Goal: Task Accomplishment & Management: Manage account settings

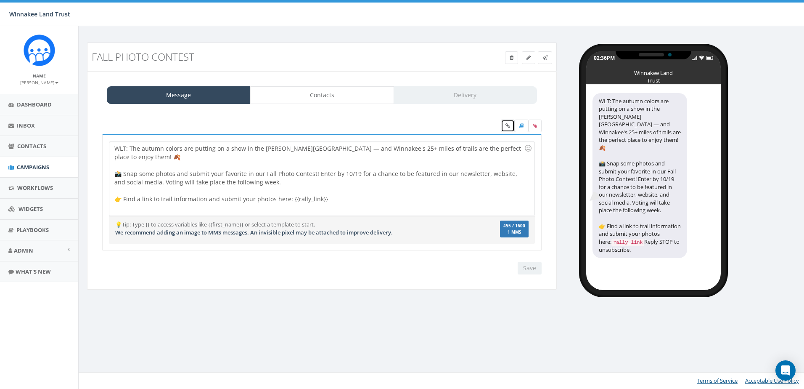
click at [507, 130] on link at bounding box center [508, 125] width 14 height 13
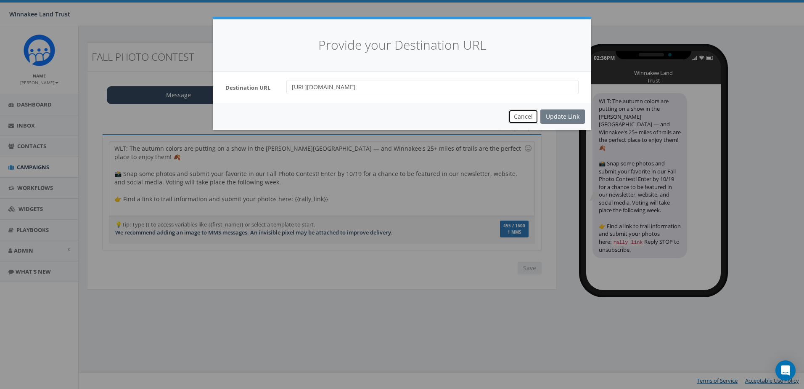
click at [520, 116] on button "Cancel" at bounding box center [523, 116] width 30 height 14
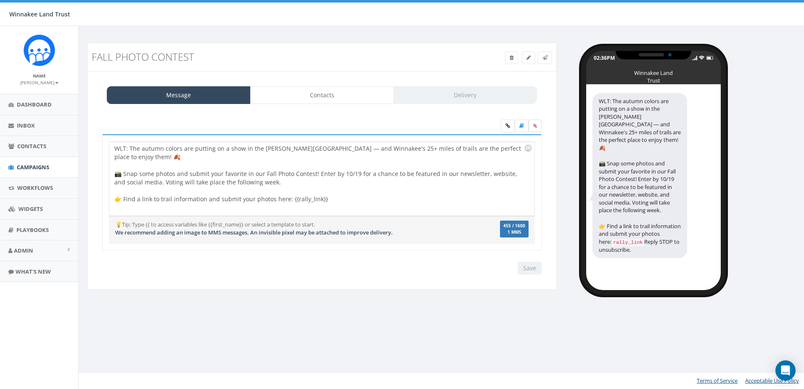
click at [535, 124] on icon at bounding box center [535, 125] width 4 height 5
click at [0, 0] on input "file" at bounding box center [0, 0] width 0 height 0
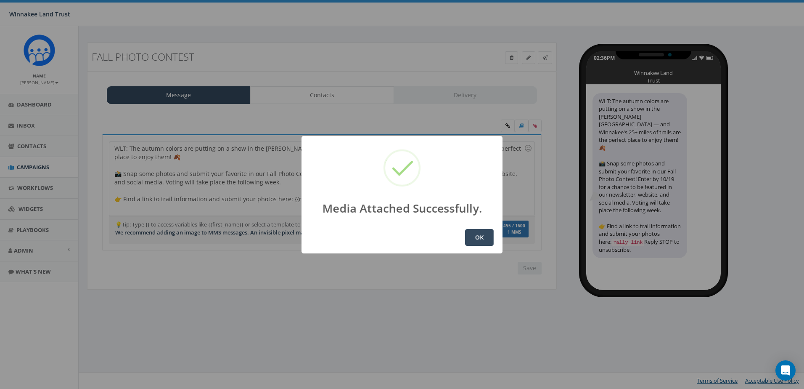
click at [480, 238] on button "OK" at bounding box center [479, 237] width 29 height 17
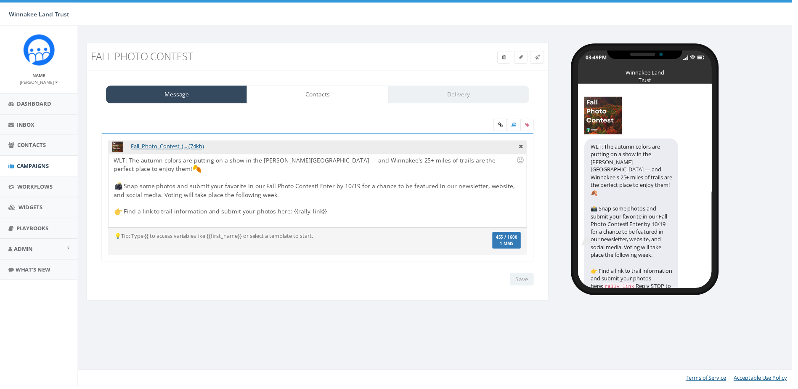
click at [288, 184] on div "WLT: The autumn colors are putting on a show in the [PERSON_NAME][GEOGRAPHIC_DA…" at bounding box center [319, 192] width 420 height 74
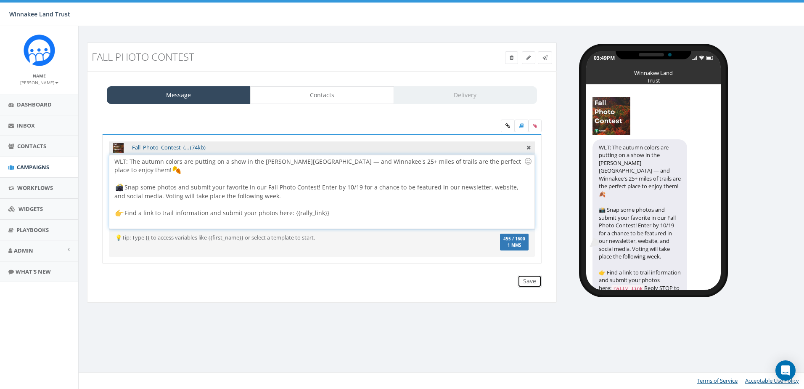
click at [531, 282] on input "Save" at bounding box center [530, 281] width 24 height 13
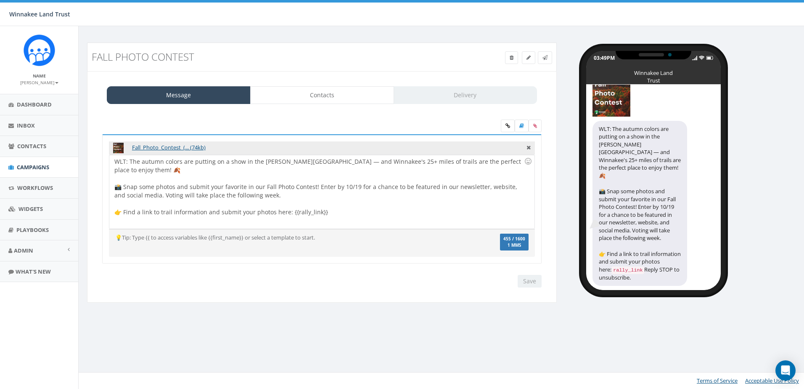
scroll to position [26, 0]
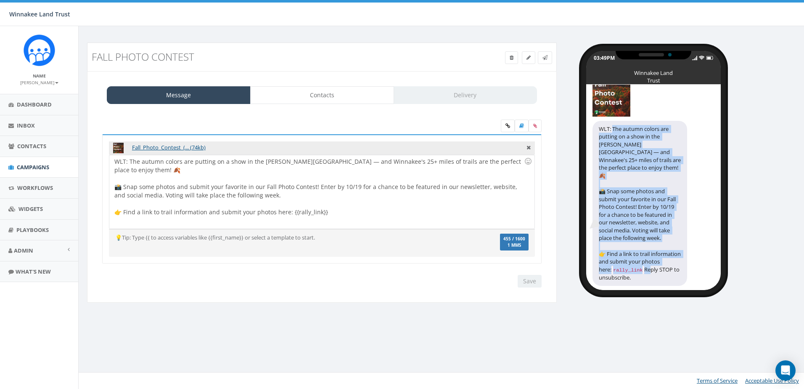
drag, startPoint x: 613, startPoint y: 123, endPoint x: 661, endPoint y: 259, distance: 144.2
click at [661, 259] on div "WLT: The autumn colors are putting on a show in the Hudson Valley — and Winnake…" at bounding box center [639, 203] width 95 height 165
copy div "The autumn colors are putting on a show in the Hudson Valley — and Winnakee's 2…"
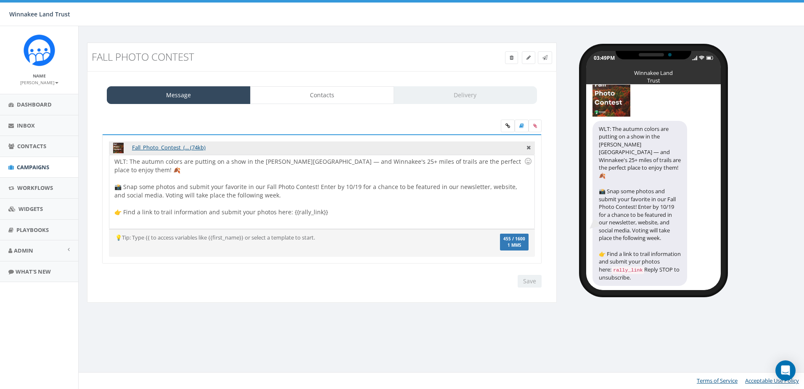
click at [408, 336] on div "Fall Photo Contest Test Message Status: Message Contacts Delivery Fall_Photo_Co…" at bounding box center [442, 207] width 728 height 362
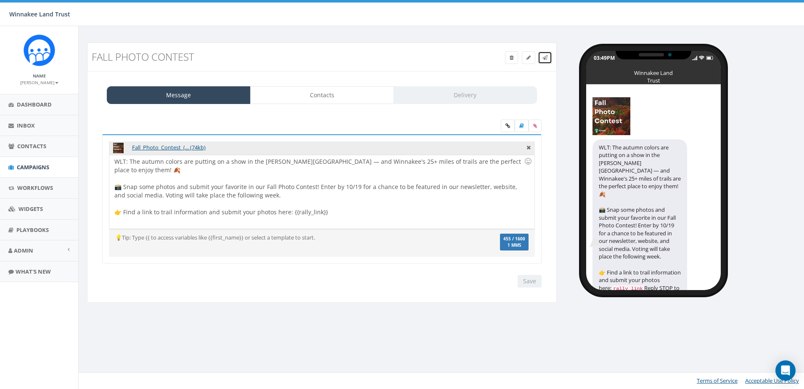
click at [545, 58] on icon at bounding box center [544, 57] width 5 height 5
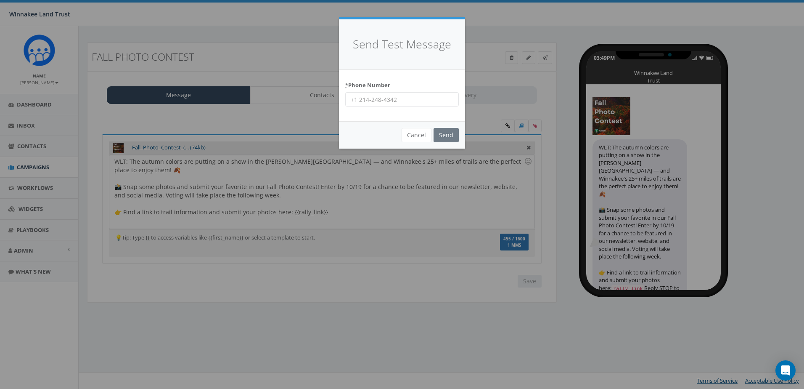
click at [399, 99] on input "* Phone Number" at bounding box center [402, 99] width 114 height 14
type input "8456254346"
click at [448, 137] on input "Send" at bounding box center [446, 135] width 25 height 14
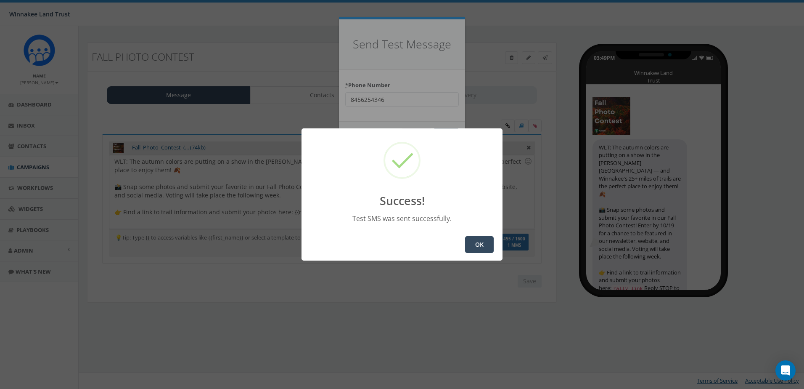
click at [479, 242] on button "OK" at bounding box center [479, 244] width 29 height 17
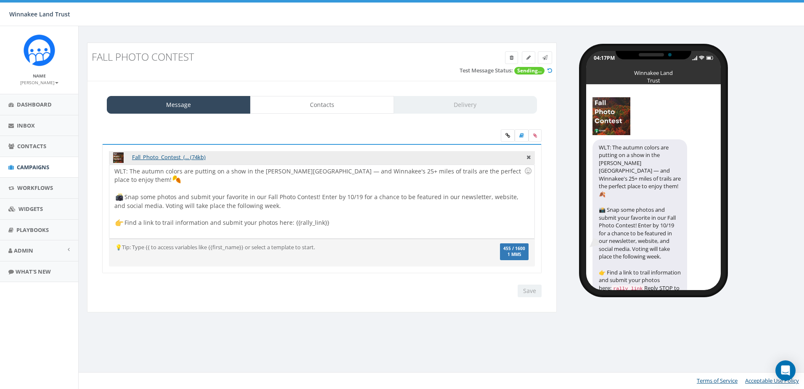
click at [305, 172] on div "WLT: The autumn colors are putting on a show in the [PERSON_NAME][GEOGRAPHIC_DA…" at bounding box center [321, 201] width 425 height 74
click at [532, 293] on input "Save" at bounding box center [530, 290] width 24 height 13
drag, startPoint x: 484, startPoint y: 187, endPoint x: 453, endPoint y: 188, distance: 30.7
click at [453, 188] on div "WLT: The autumn colors are putting on a show in the [PERSON_NAME][GEOGRAPHIC_DA…" at bounding box center [321, 201] width 425 height 74
click at [477, 186] on div "WLT: The autumn colors are putting on a show in the Hudson Valley - and Winnake…" at bounding box center [321, 201] width 425 height 74
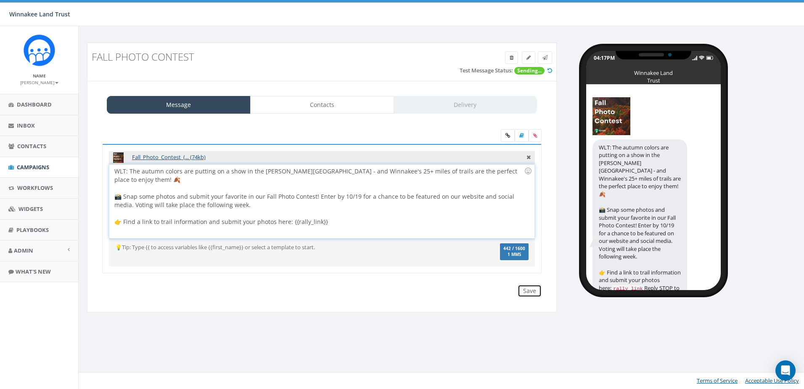
click at [531, 292] on input "Save" at bounding box center [530, 290] width 24 height 13
click at [504, 172] on div "WLT: The autumn colors are putting on a show in the Hudson Valley - and Winnake…" at bounding box center [321, 201] width 425 height 74
copy div "🍂"
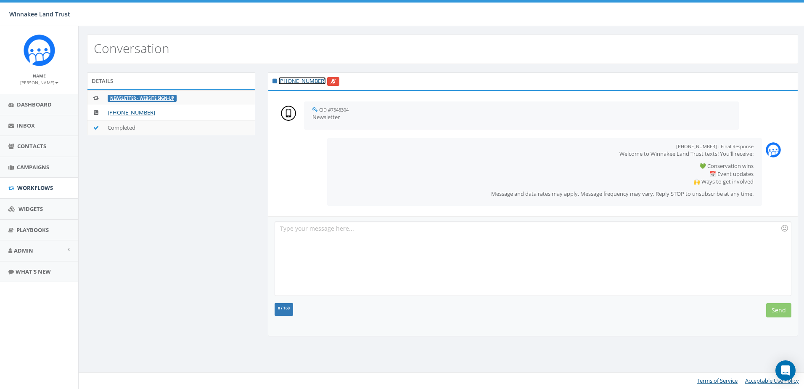
click at [297, 77] on link "+1 631-988-9966" at bounding box center [302, 81] width 48 height 8
